Goal: Task Accomplishment & Management: Complete application form

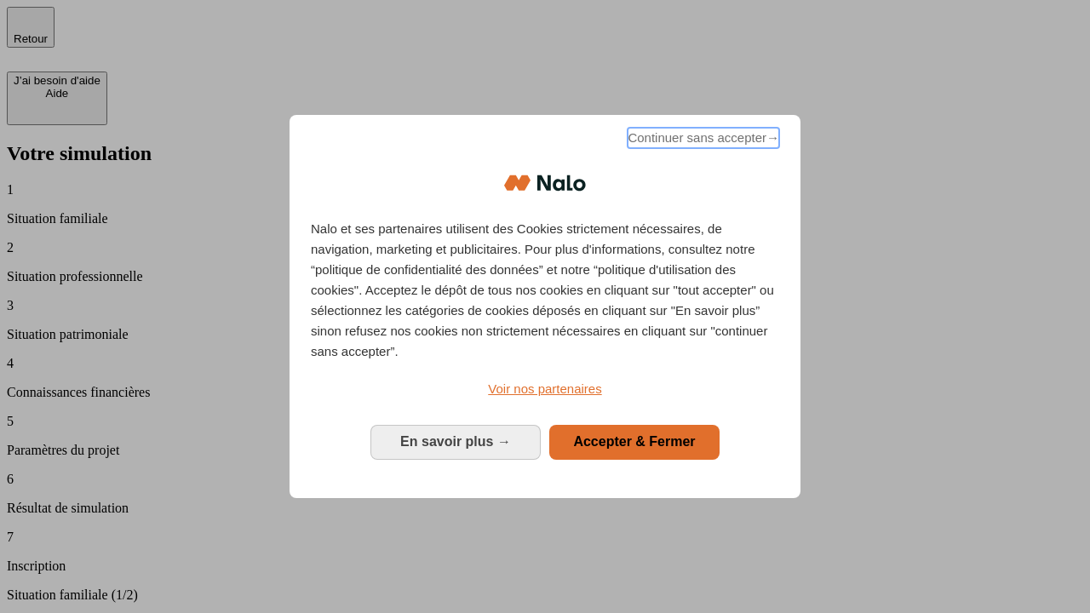
click at [702, 140] on span "Continuer sans accepter →" at bounding box center [704, 138] width 152 height 20
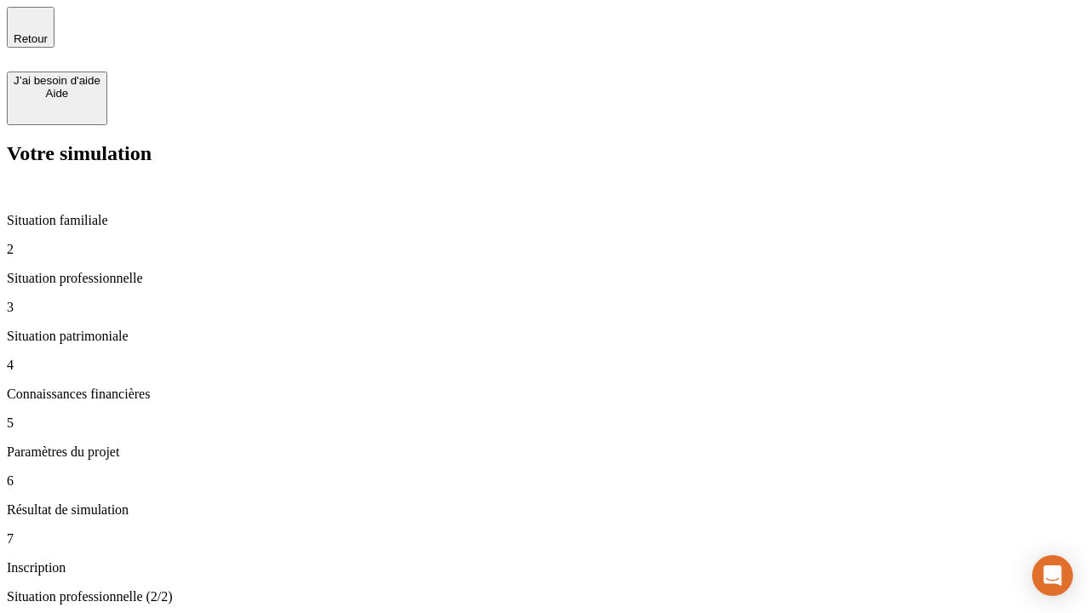
type input "30 000"
type input "1 000"
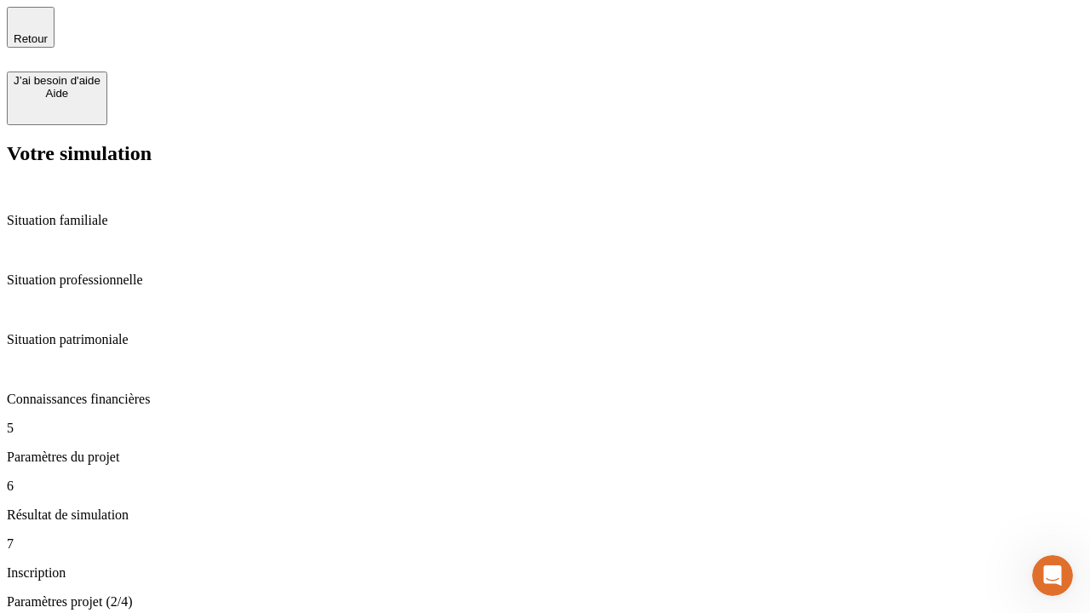
type input "65"
type input "5 000"
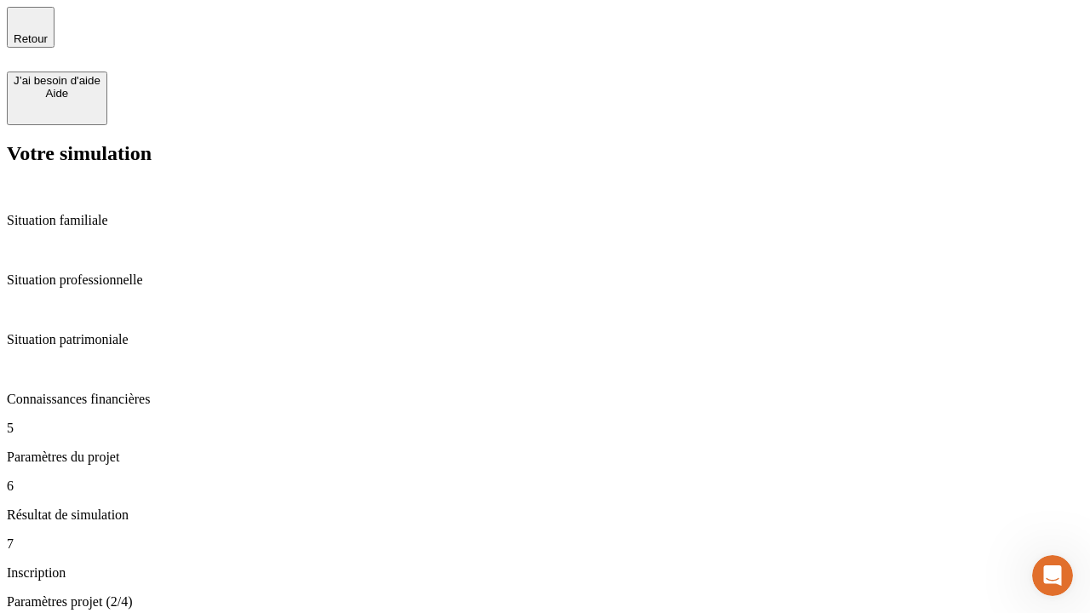
type input "640"
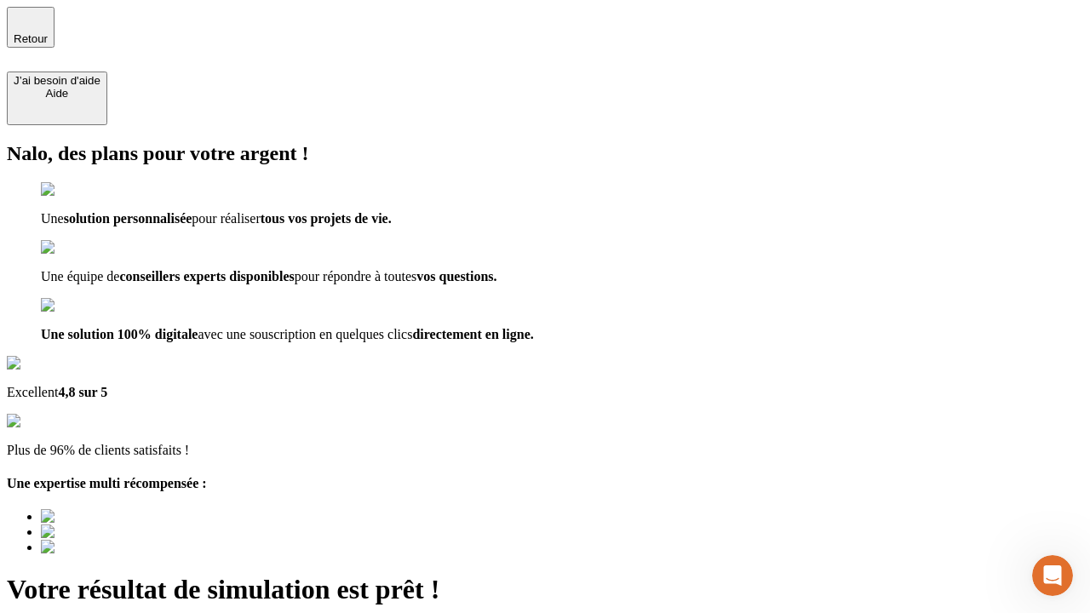
type input "[EMAIL_ADDRESS][DOMAIN_NAME]"
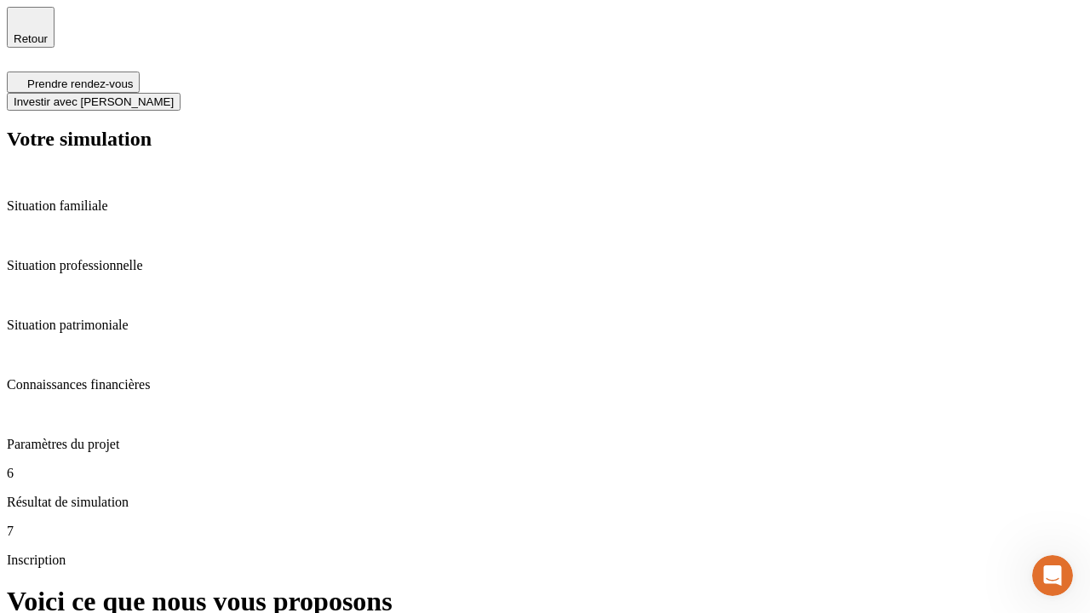
click at [174, 95] on span "Investir avec [PERSON_NAME]" at bounding box center [94, 101] width 160 height 13
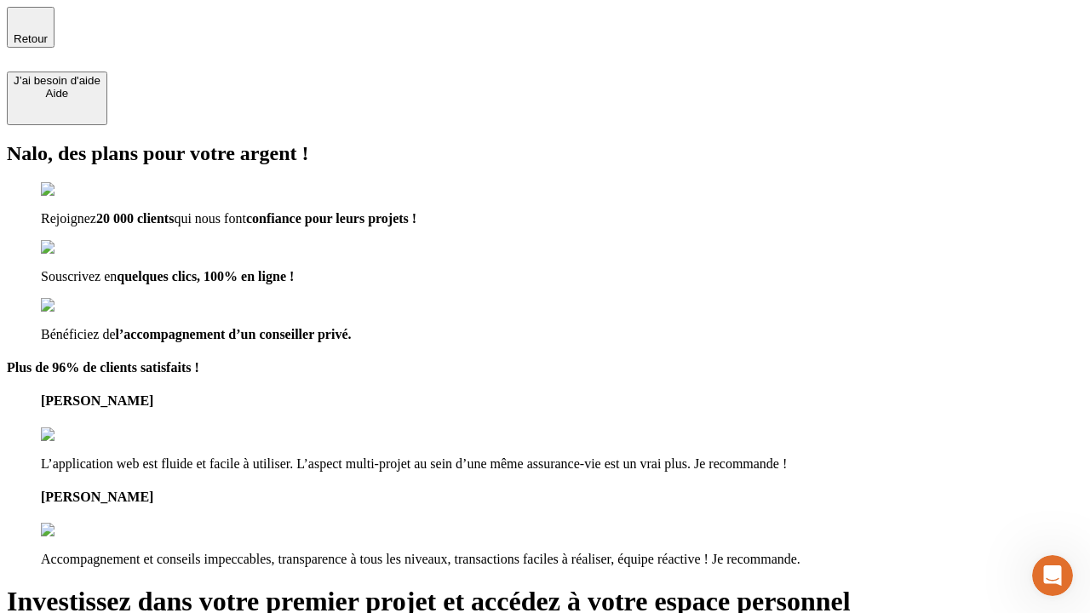
type input "[EMAIL_ADDRESS][DOMAIN_NAME]"
